Goal: Task Accomplishment & Management: Manage account settings

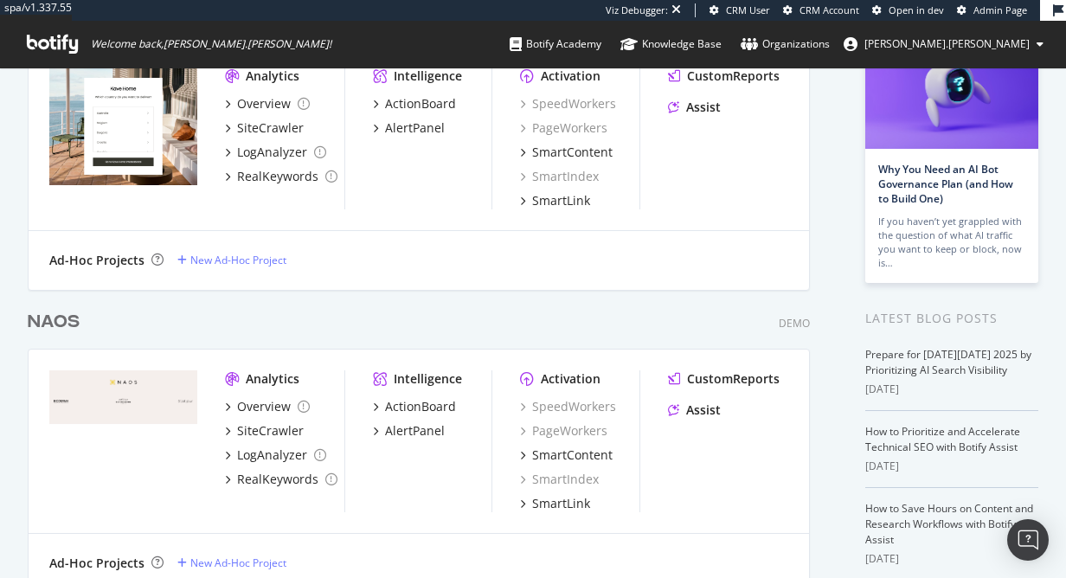
scroll to position [140, 0]
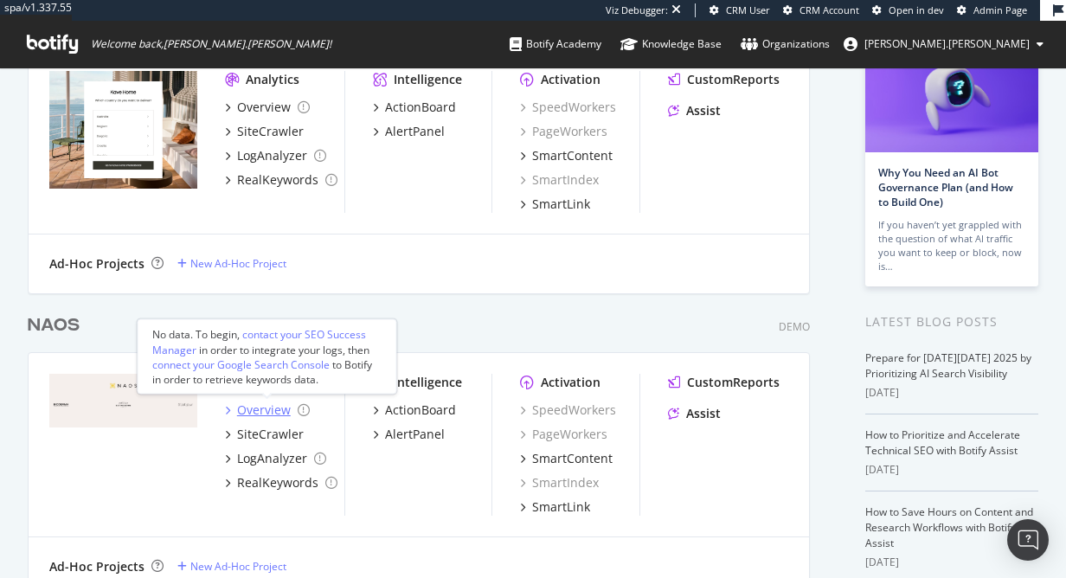
click at [247, 406] on div "Overview" at bounding box center [264, 409] width 54 height 17
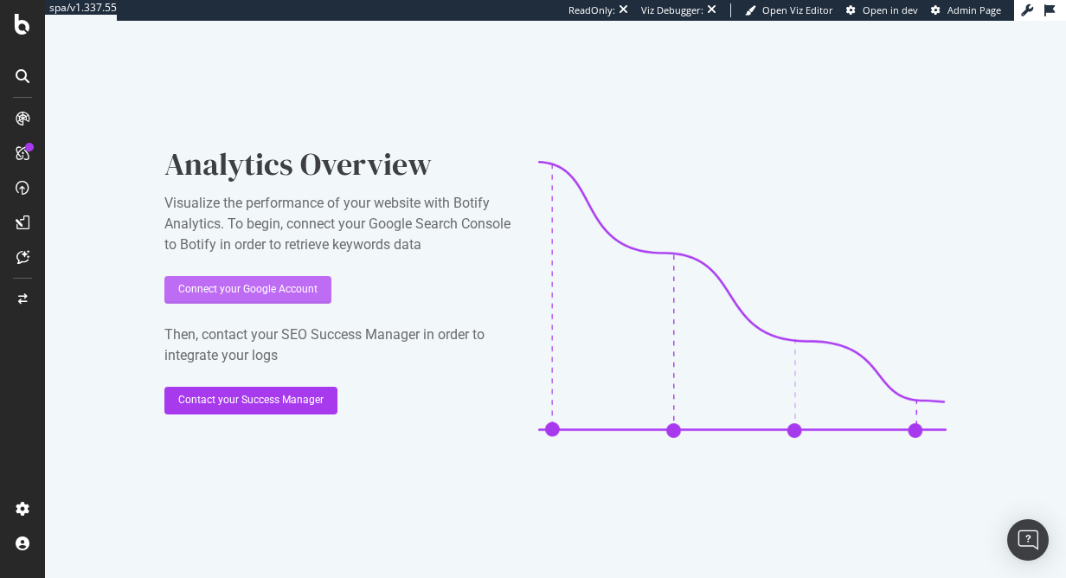
click at [243, 284] on div "Connect your Google Account" at bounding box center [247, 289] width 139 height 15
